Goal: Task Accomplishment & Management: Manage account settings

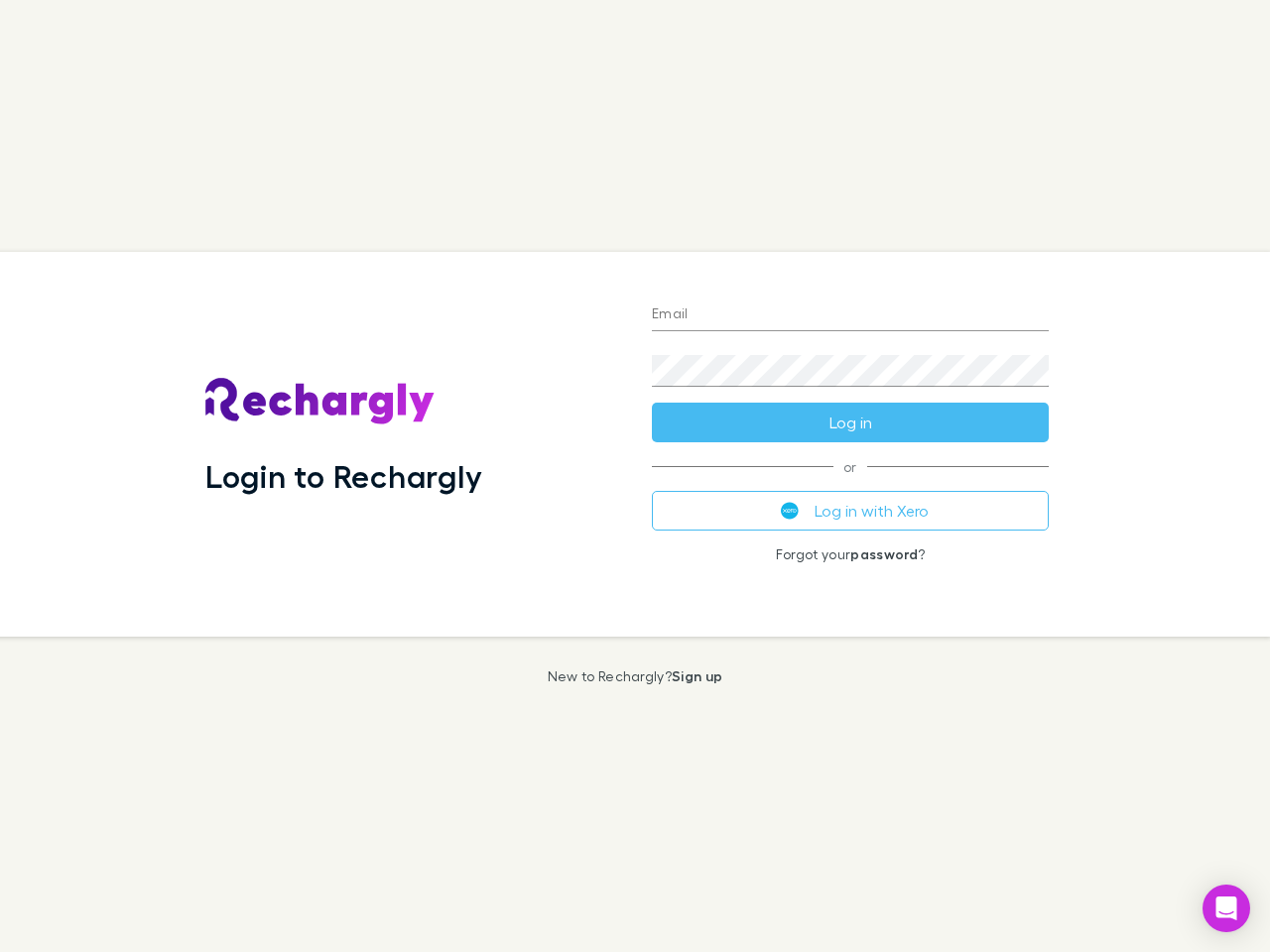
click at [635, 476] on div "Login to Rechargly" at bounding box center [413, 445] width 447 height 385
click at [850, 316] on input "Email" at bounding box center [851, 316] width 397 height 32
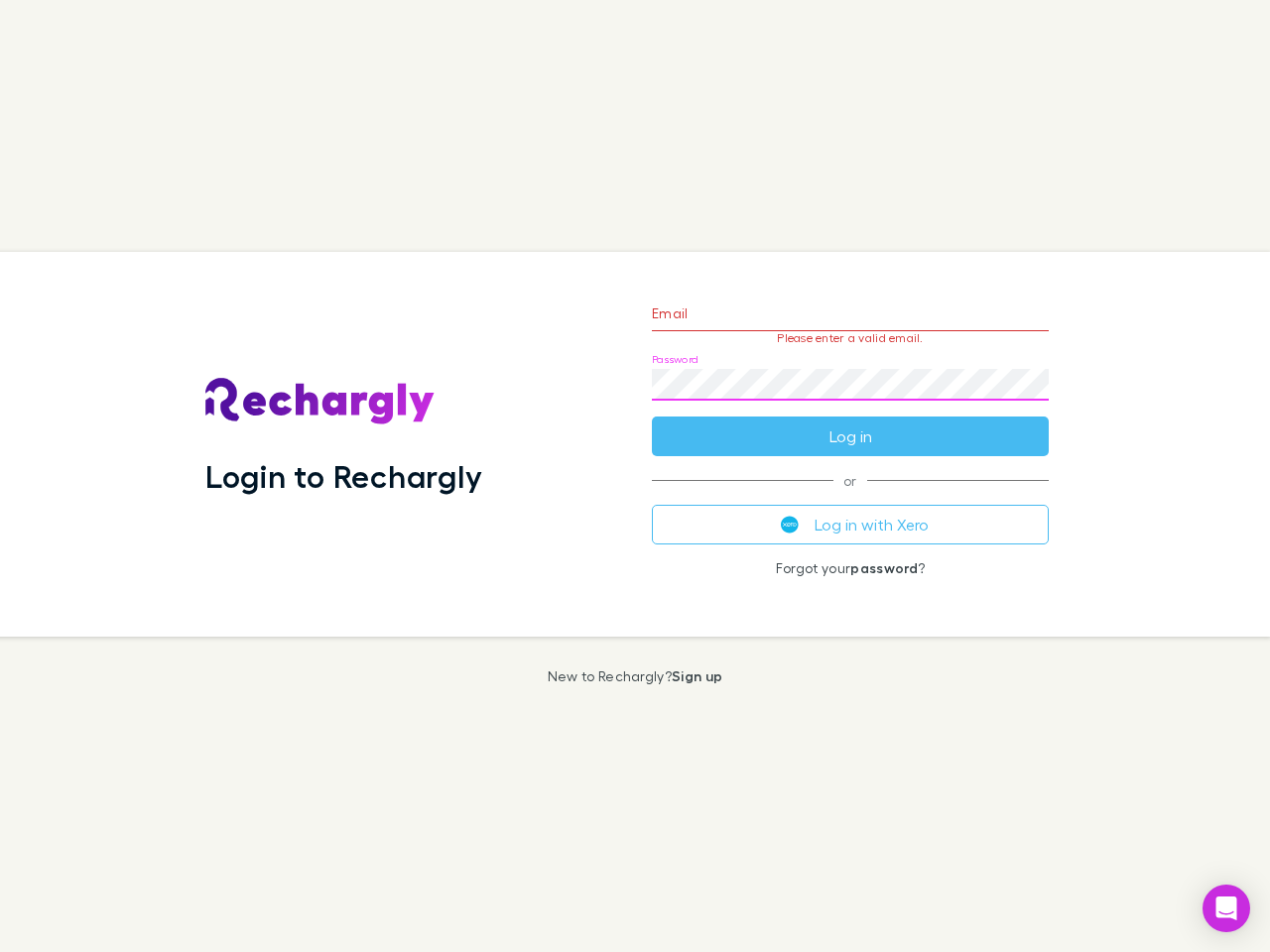
click at [850, 423] on form "Email Please enter a valid email. Password Log in" at bounding box center [851, 370] width 397 height 173
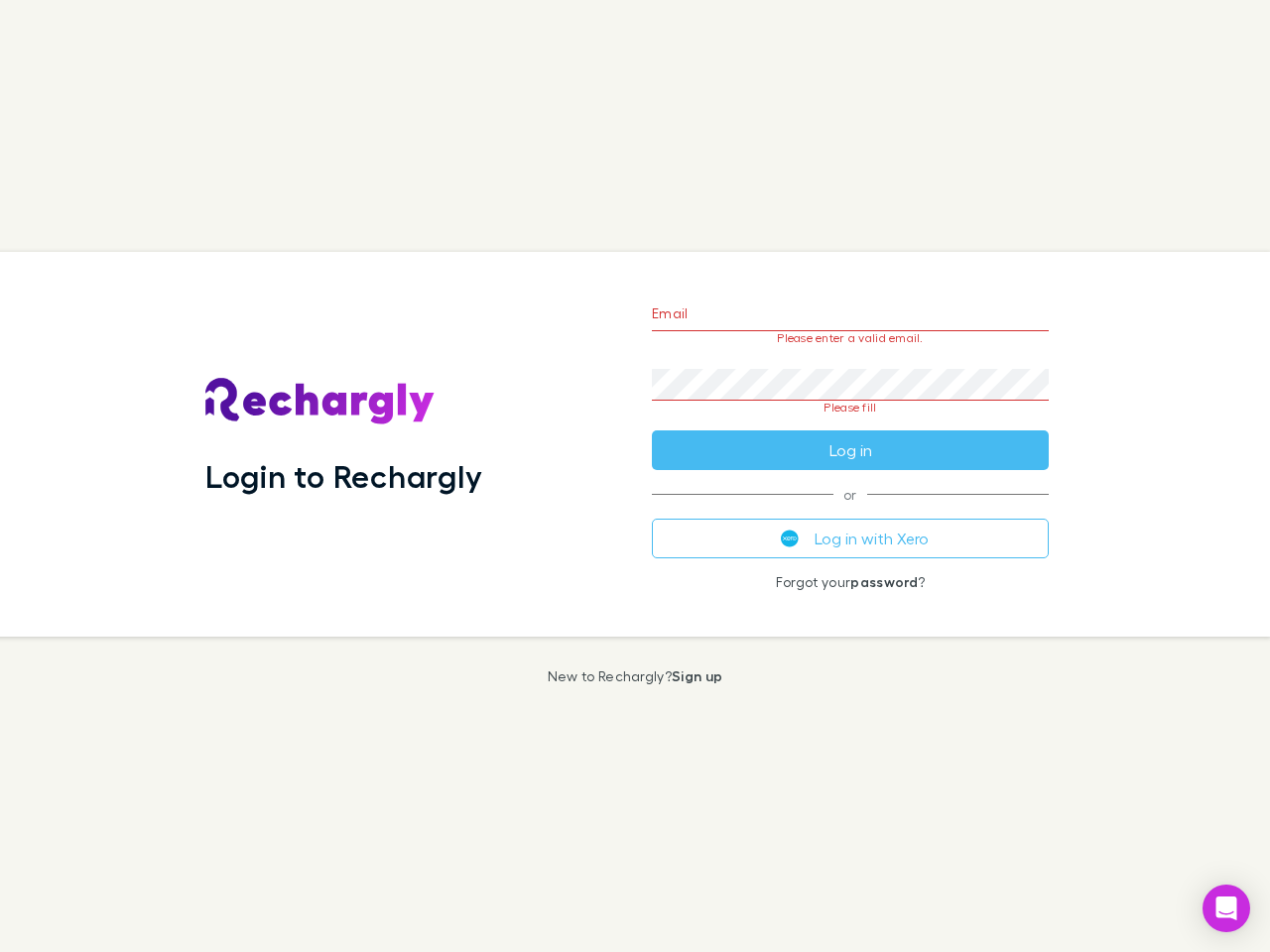
click at [850, 511] on div "Email Please enter a valid email. Password Please fill Log in or Log in with Xe…" at bounding box center [851, 445] width 429 height 385
click at [1226, 908] on icon "Open Intercom Messenger" at bounding box center [1226, 908] width 21 height 24
